Goal: Information Seeking & Learning: Check status

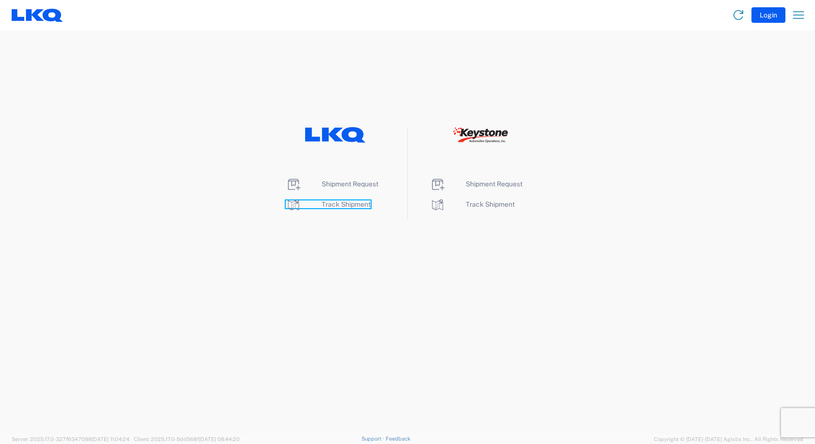
click at [358, 201] on span "Track Shipment" at bounding box center [346, 204] width 49 height 8
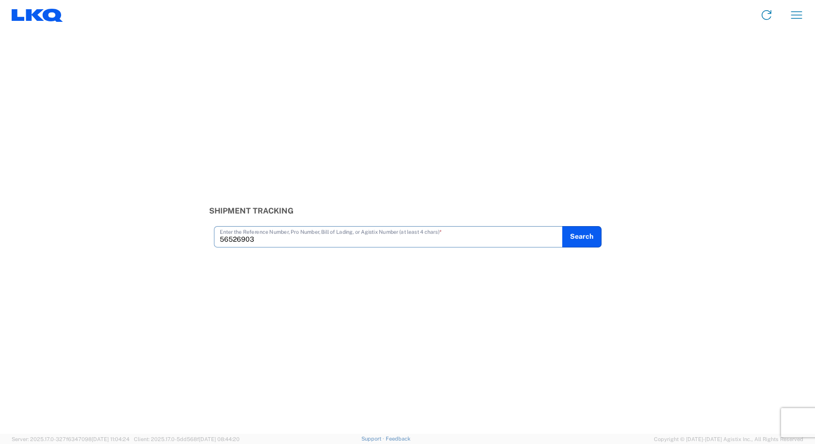
type input "56526903"
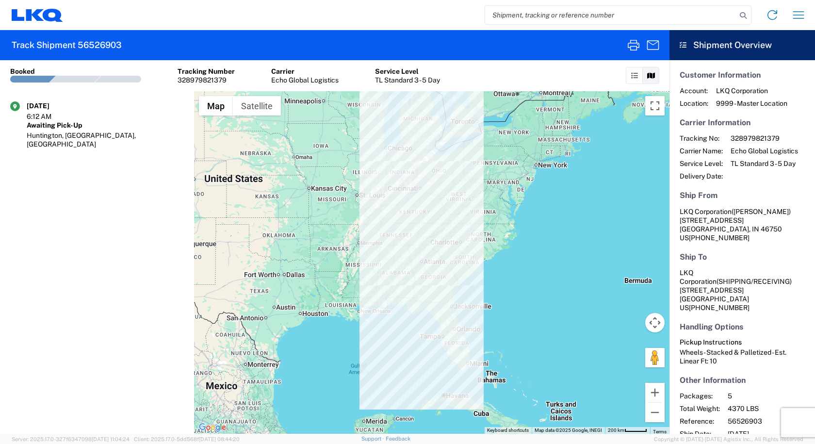
click at [619, 17] on input "search" at bounding box center [610, 15] width 251 height 18
type input "56525954"
